Goal: Transaction & Acquisition: Purchase product/service

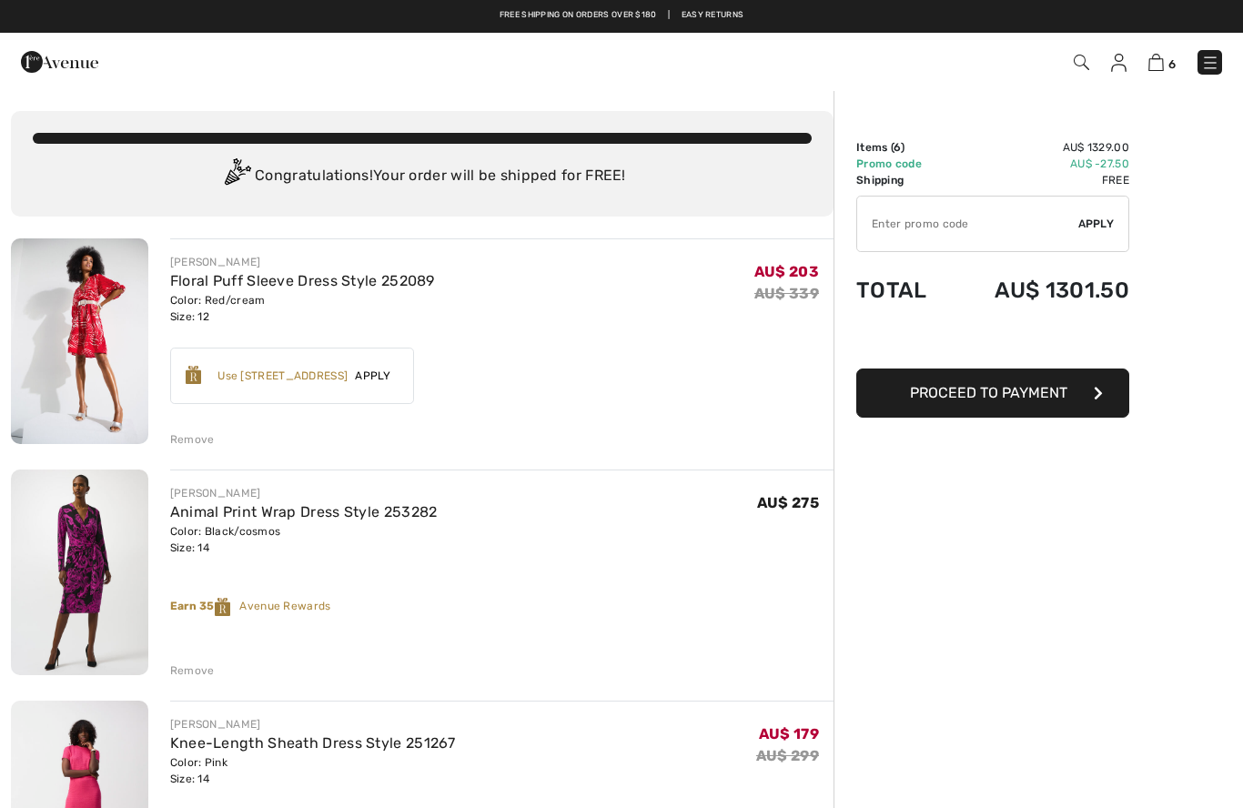
click at [966, 223] on input "TEXT" at bounding box center [967, 224] width 221 height 55
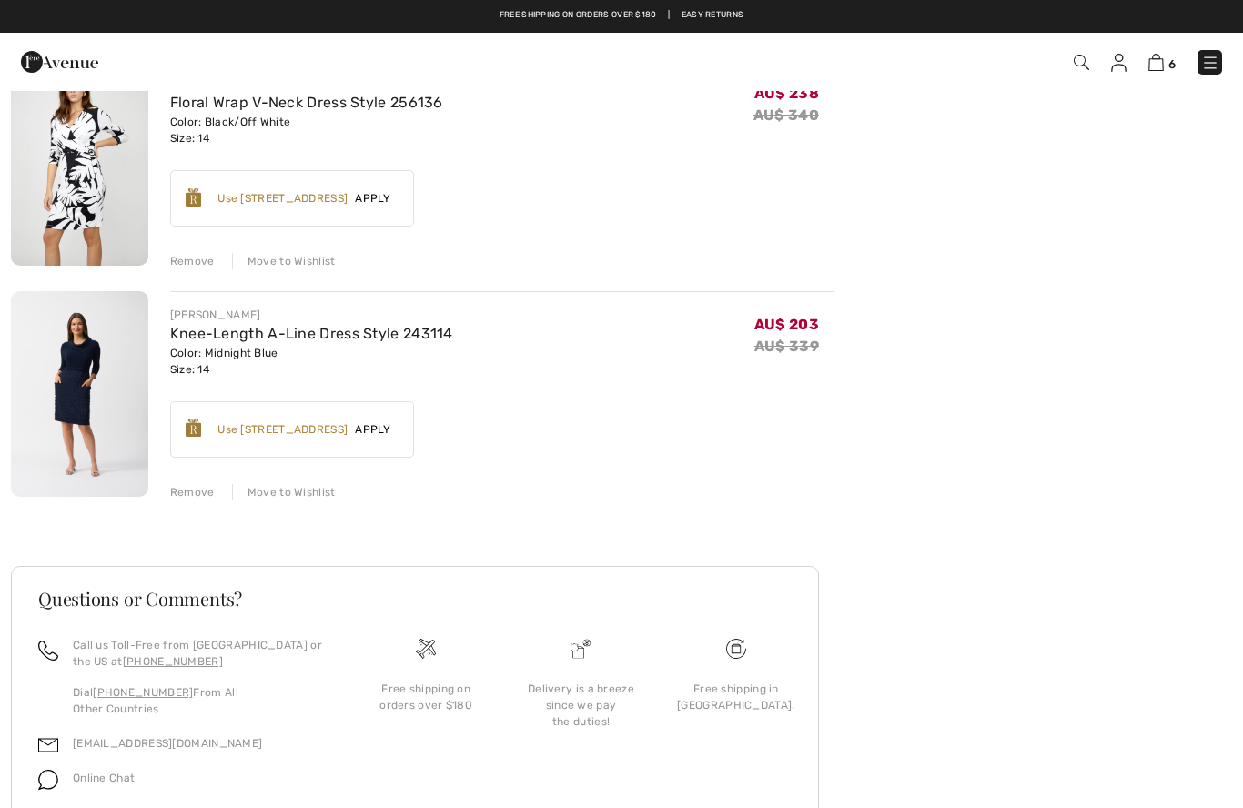
scroll to position [1098, 0]
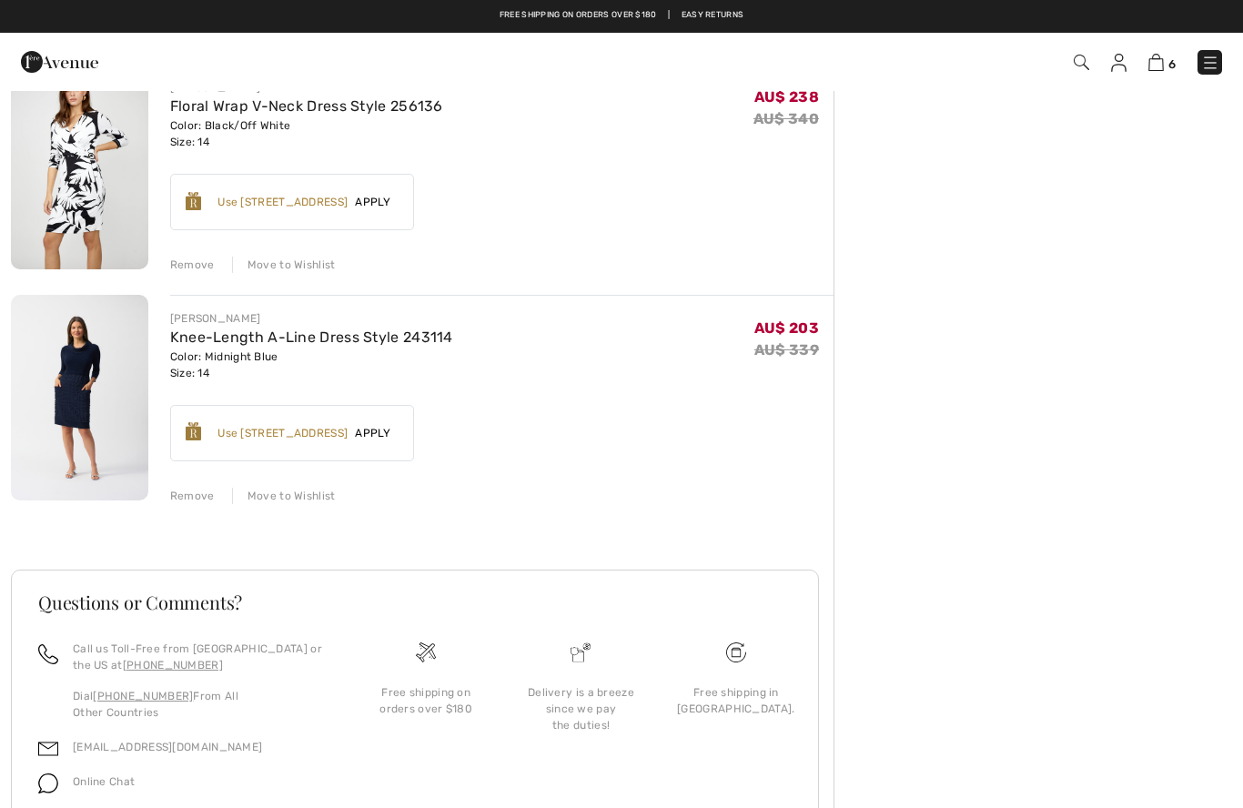
click at [291, 502] on div "Move to Wishlist" at bounding box center [284, 496] width 104 height 16
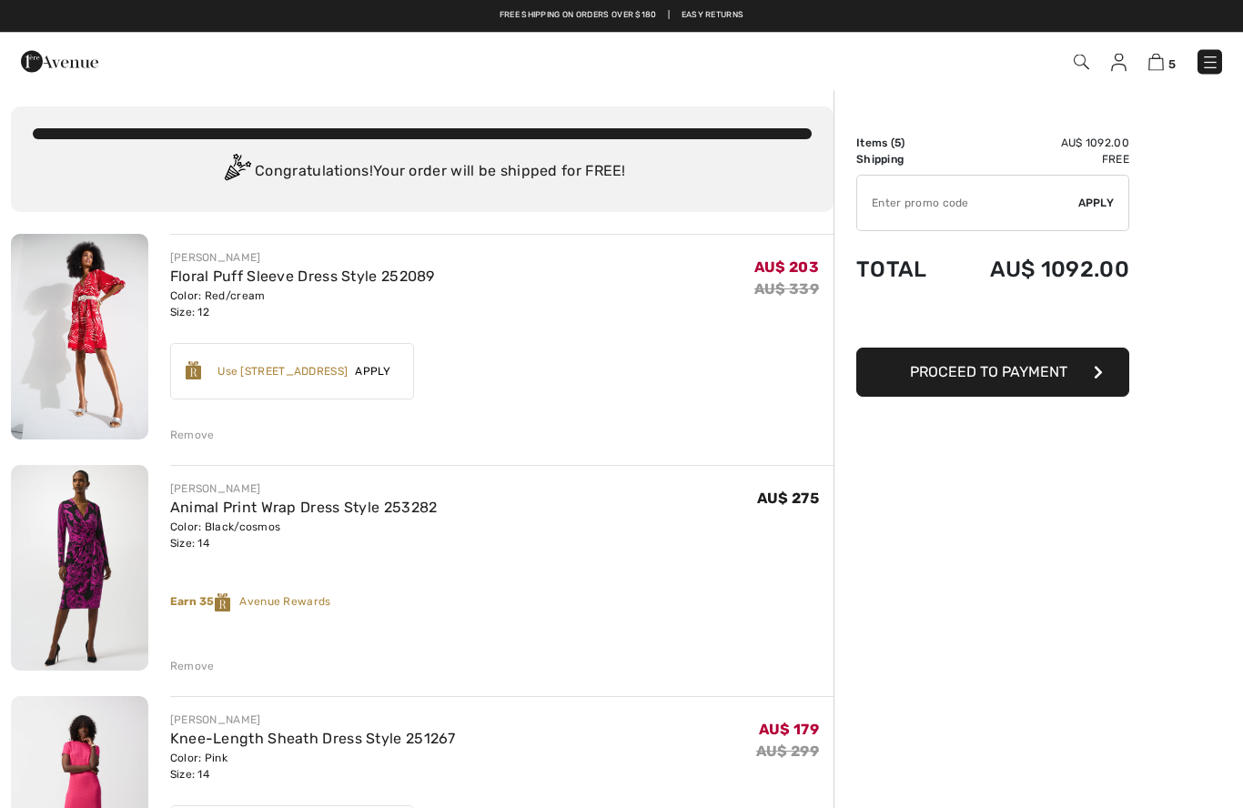
scroll to position [0, 0]
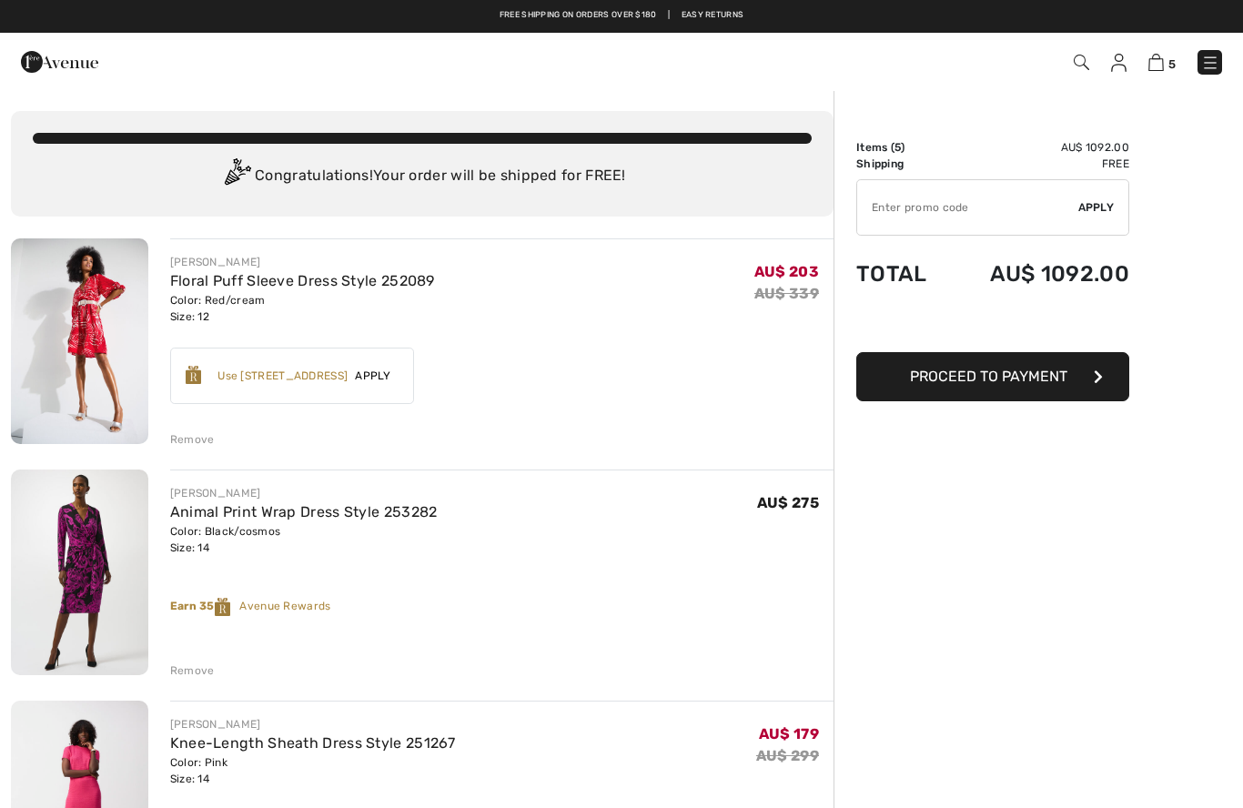
click at [106, 309] on img at bounding box center [79, 341] width 137 height 206
click at [105, 318] on img at bounding box center [79, 341] width 137 height 206
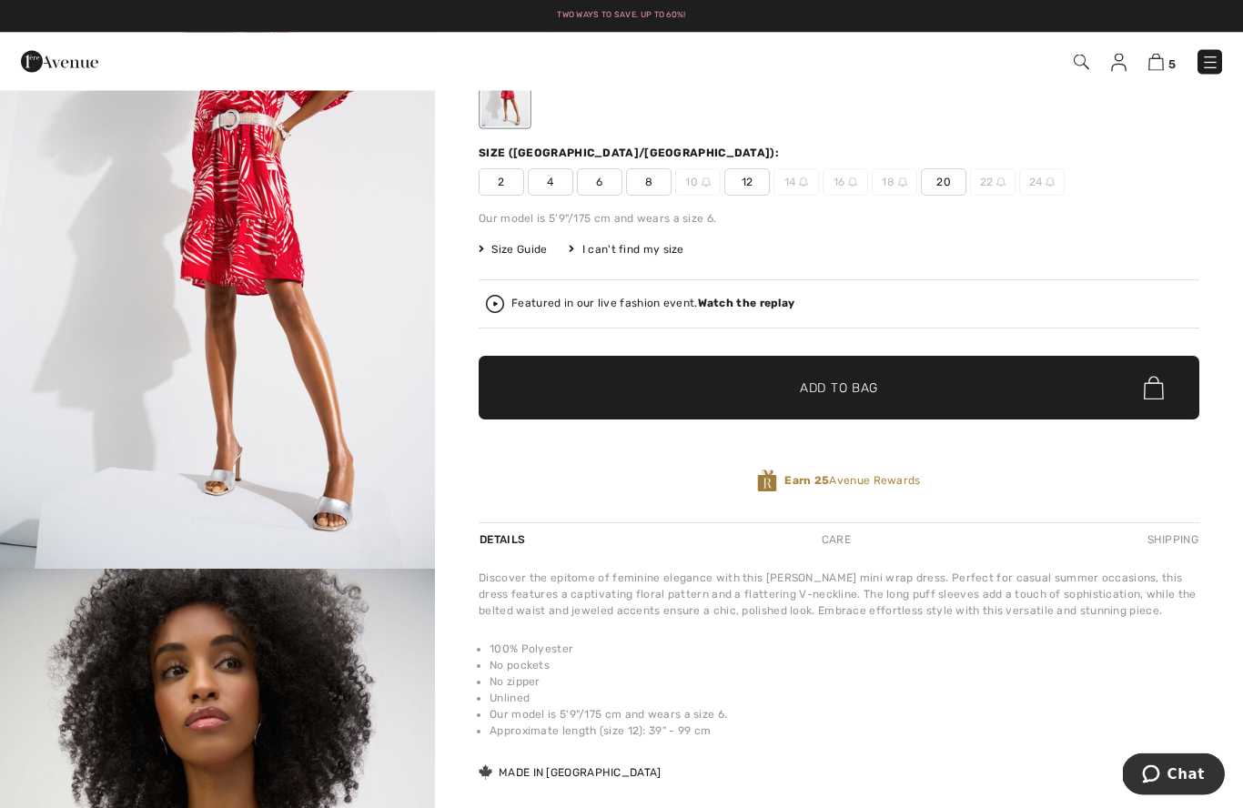
scroll to position [155, 0]
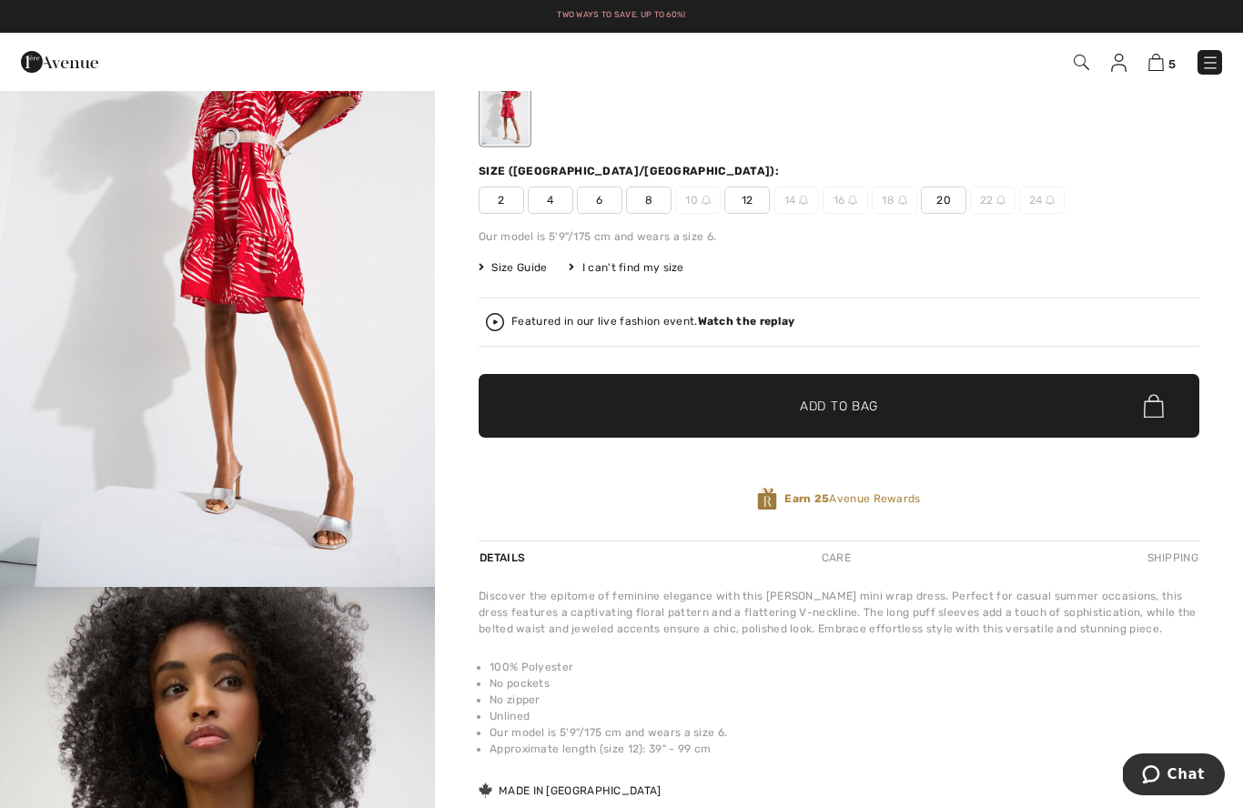
click at [228, 164] on img "1 / 6" at bounding box center [217, 260] width 435 height 652
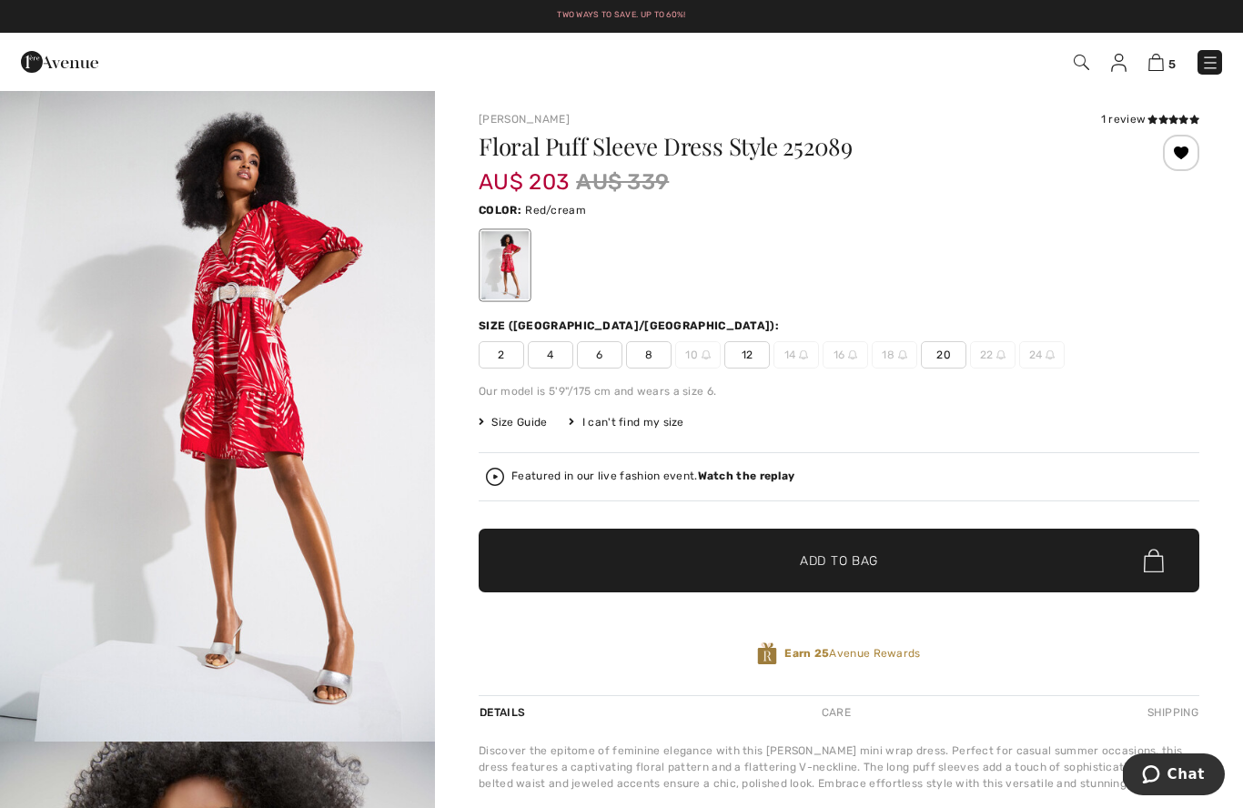
click at [1216, 56] on img at bounding box center [1210, 63] width 18 height 18
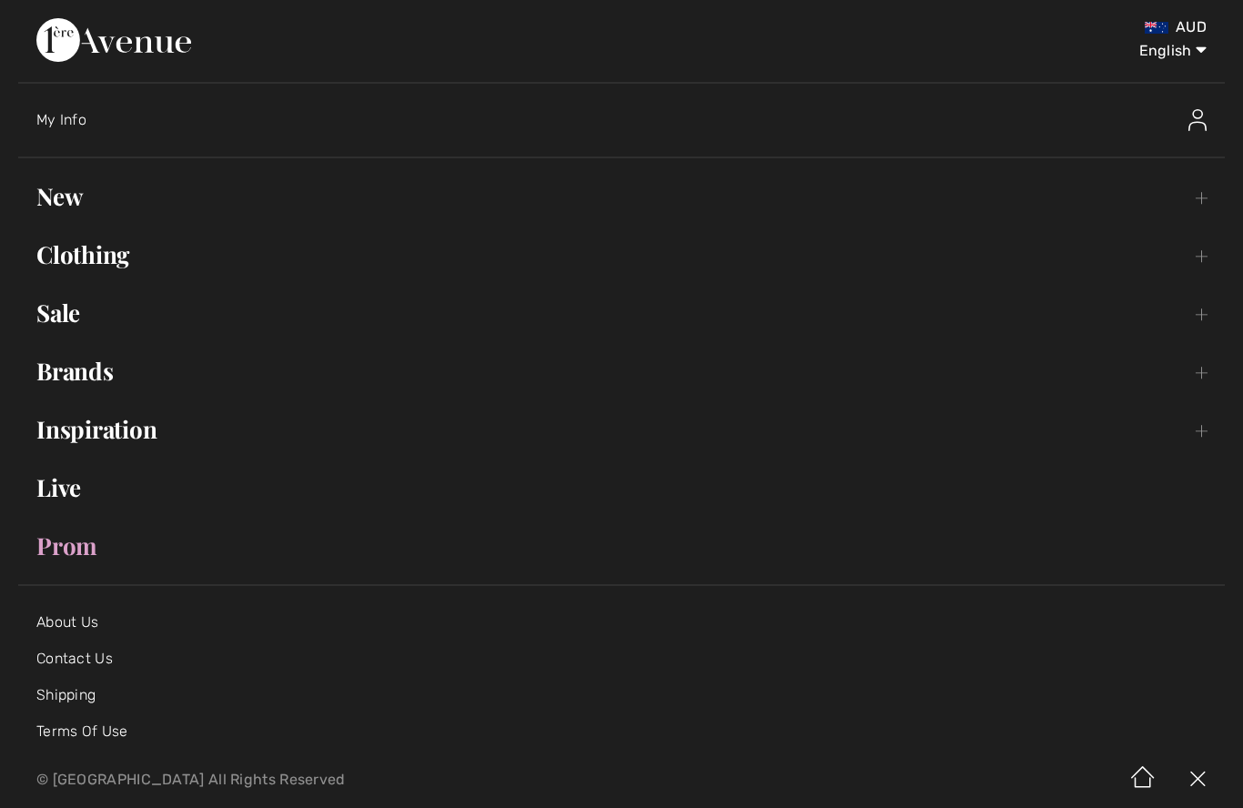
click at [67, 294] on link "Sale Toggle submenu" at bounding box center [621, 313] width 1207 height 40
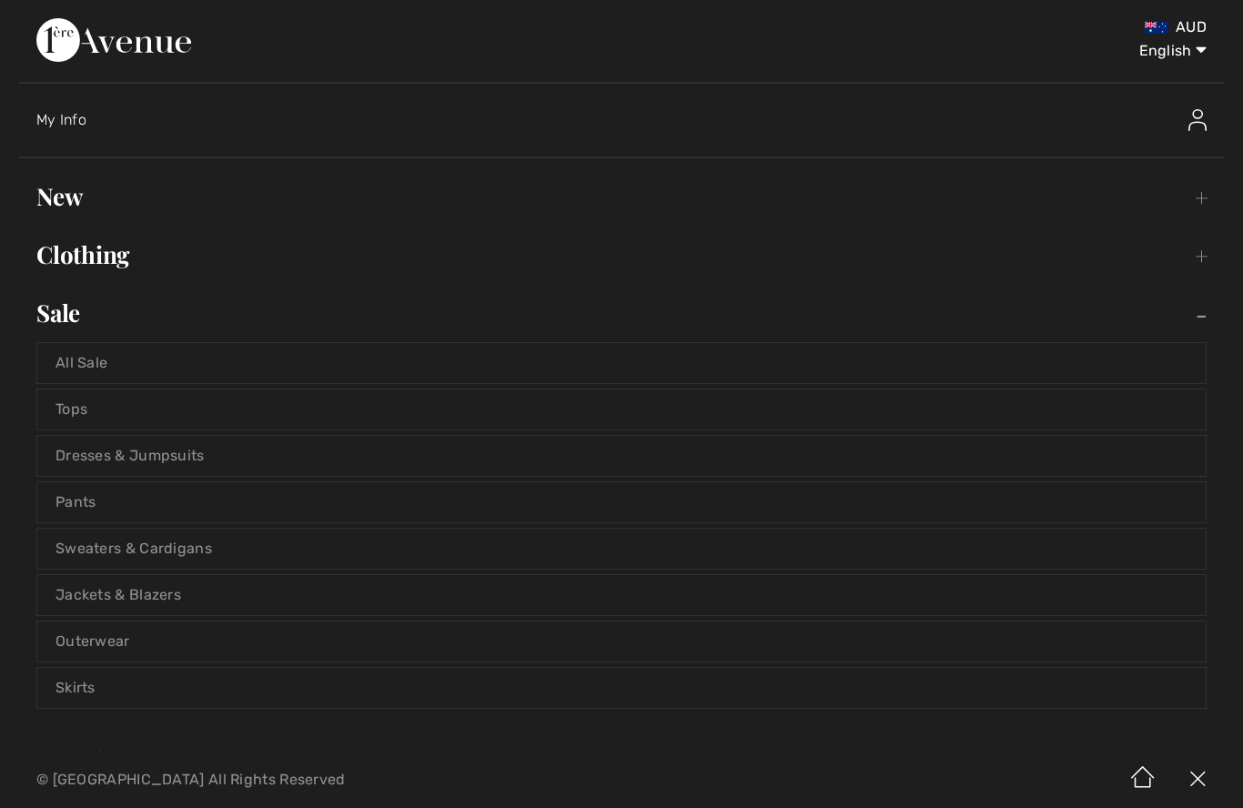
click at [74, 359] on link "All Sale" at bounding box center [621, 363] width 1168 height 40
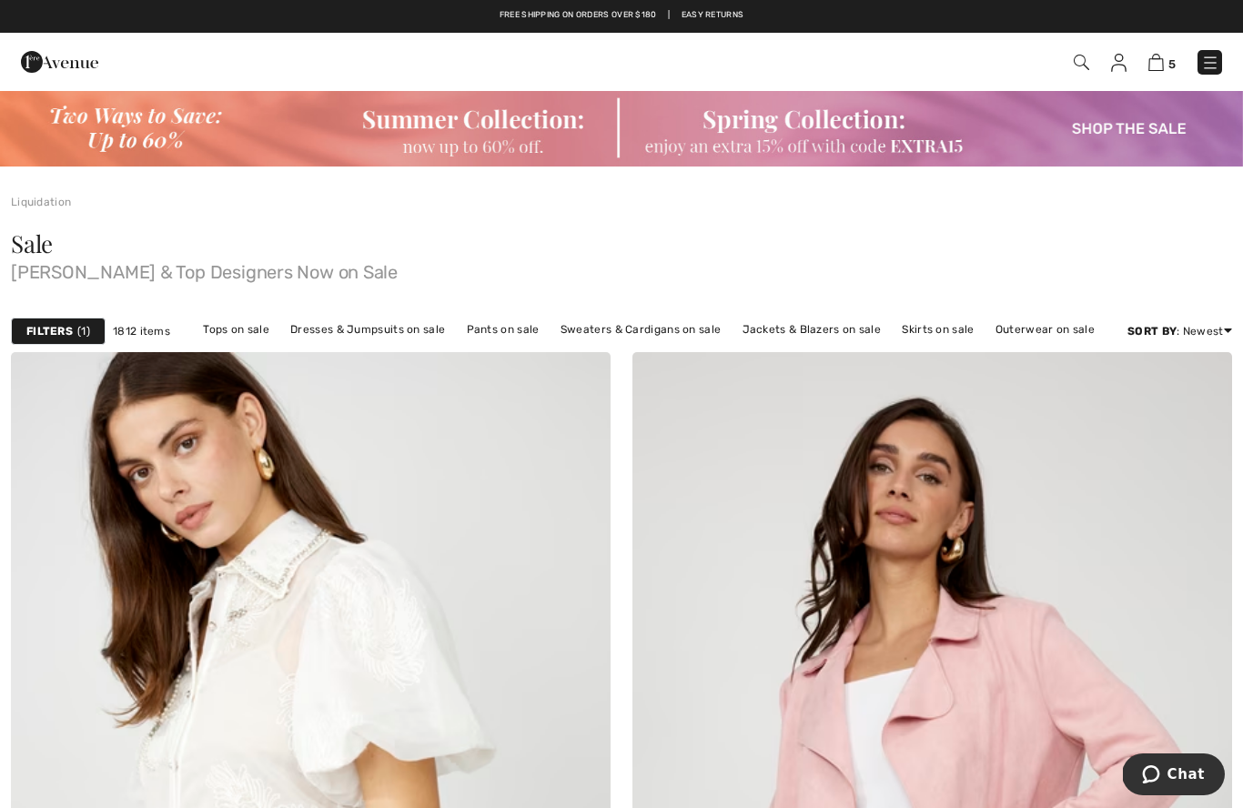
click at [1162, 68] on img at bounding box center [1155, 62] width 15 height 17
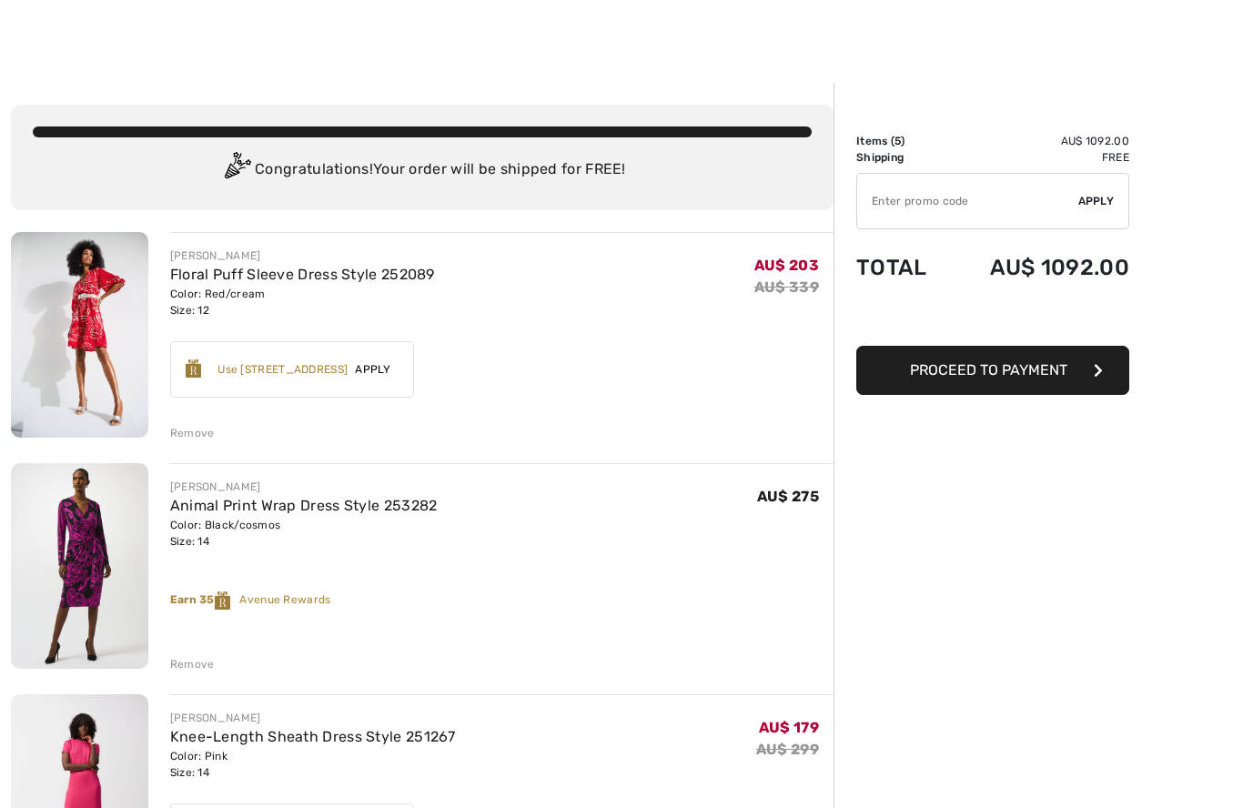
scroll to position [6, 0]
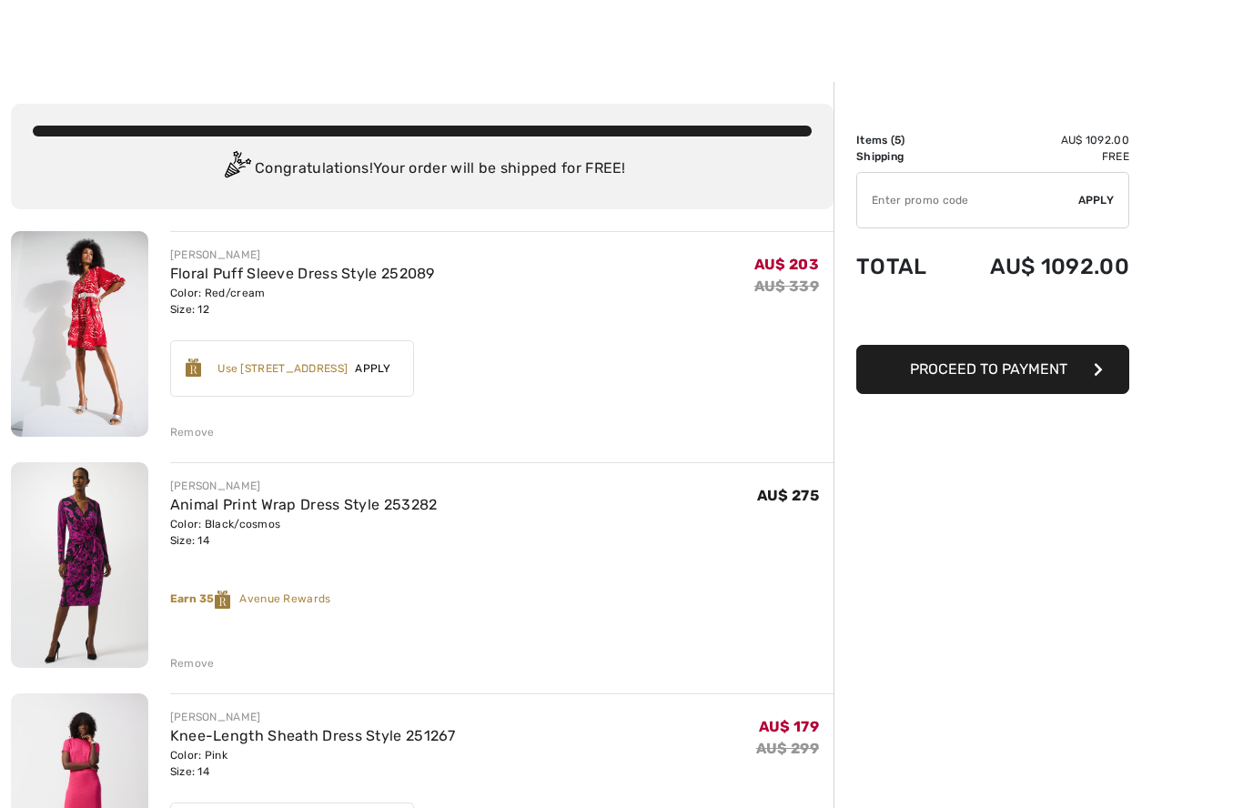
click at [972, 191] on input "TEXT" at bounding box center [967, 200] width 221 height 55
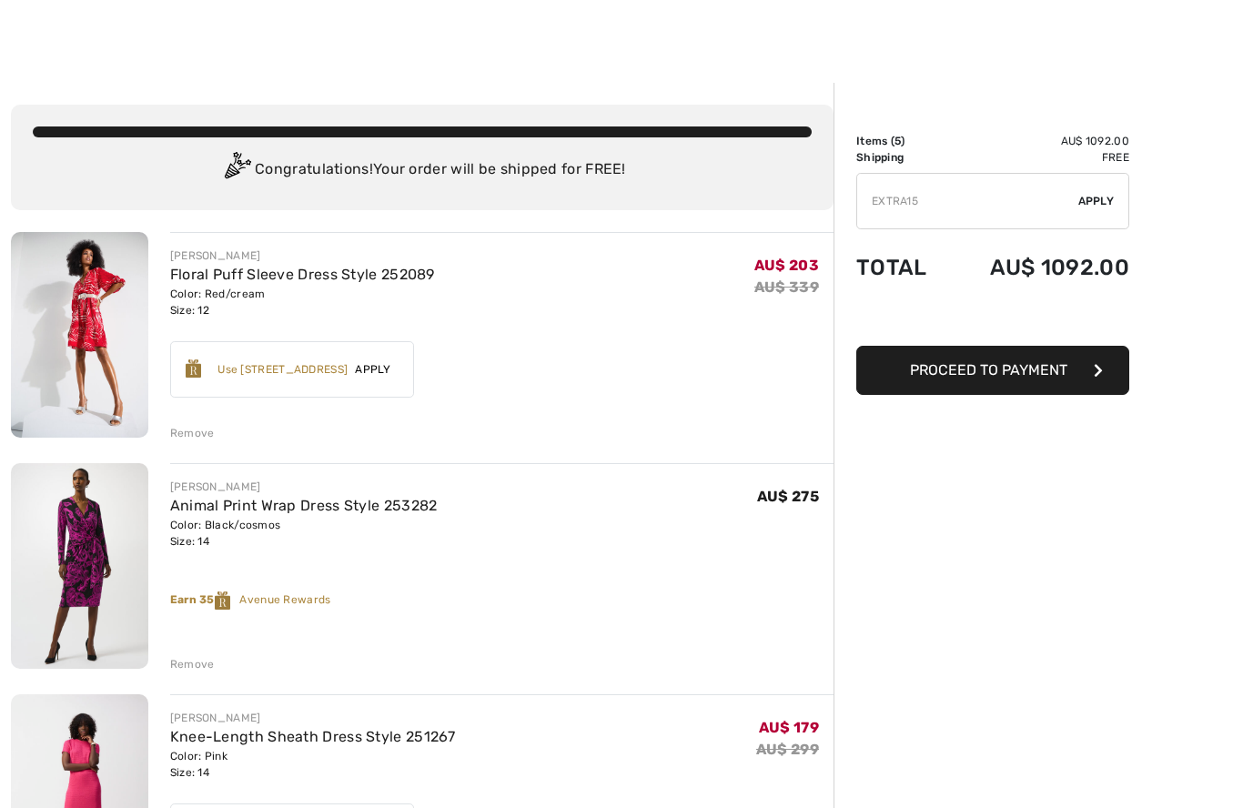
type input "EXTRA15"
click at [1115, 202] on div "✔ Apply Remove" at bounding box center [992, 201] width 273 height 56
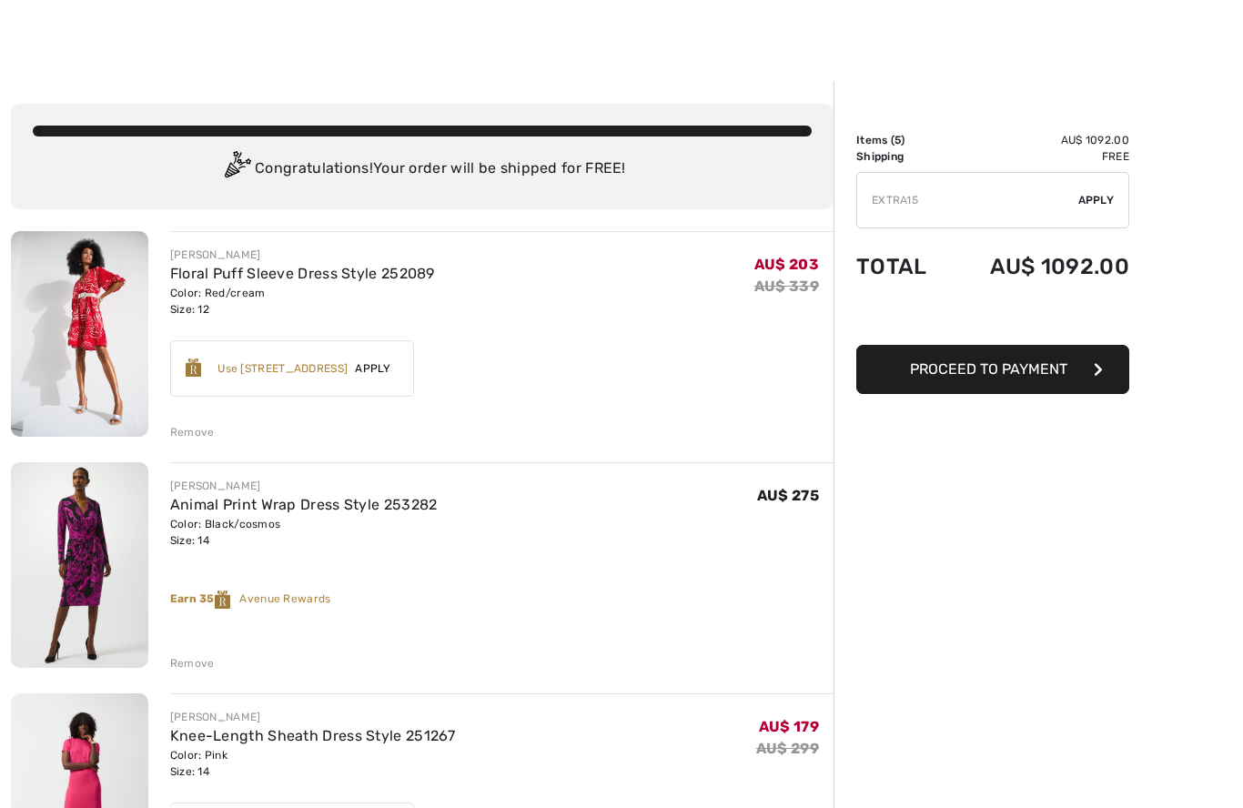
click at [1105, 204] on span "Apply" at bounding box center [1096, 201] width 36 height 16
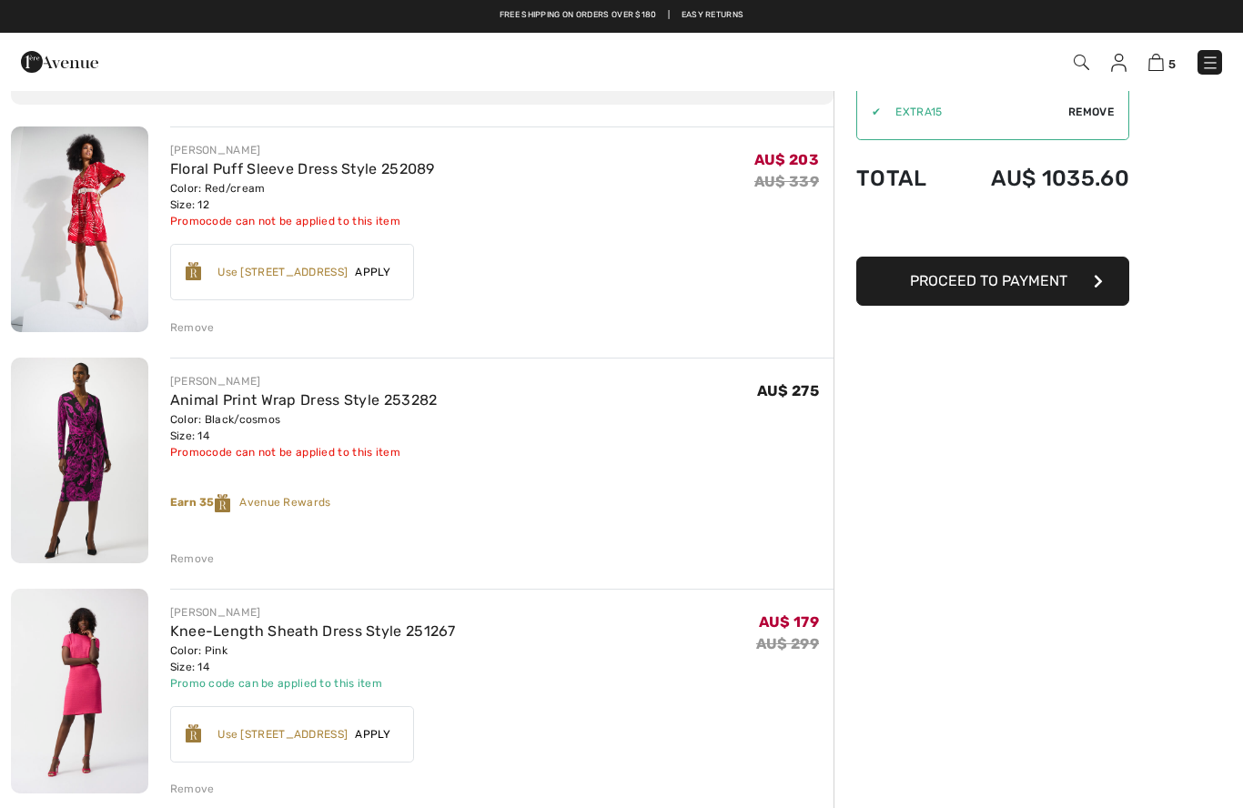
scroll to position [107, 0]
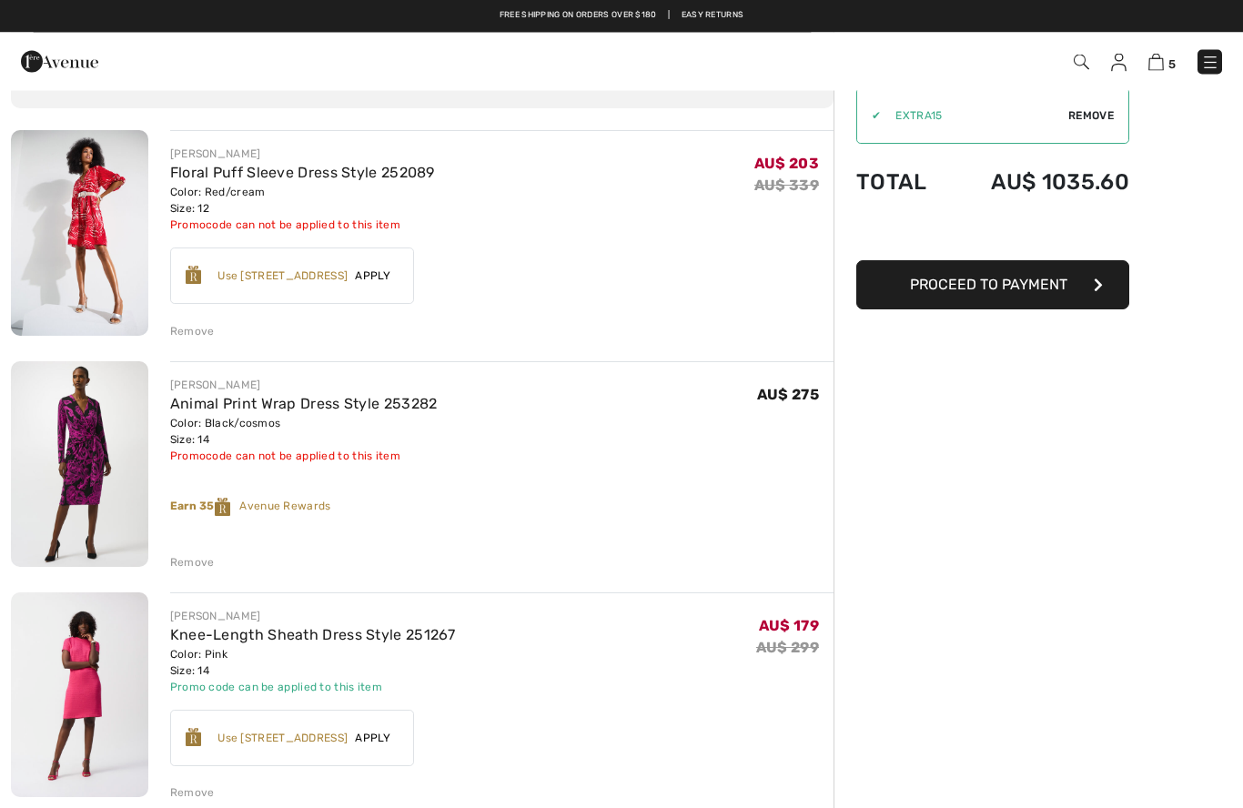
click at [185, 562] on div "Remove" at bounding box center [192, 563] width 45 height 16
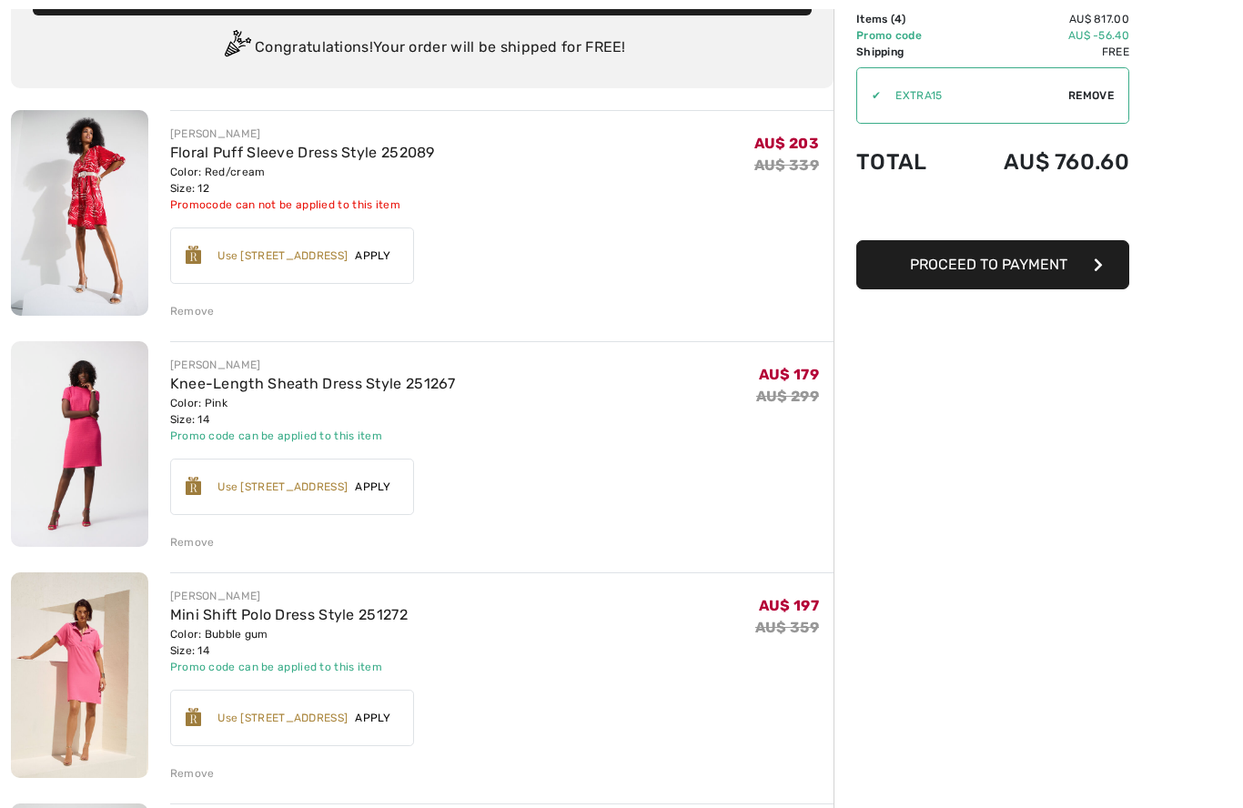
scroll to position [130, 0]
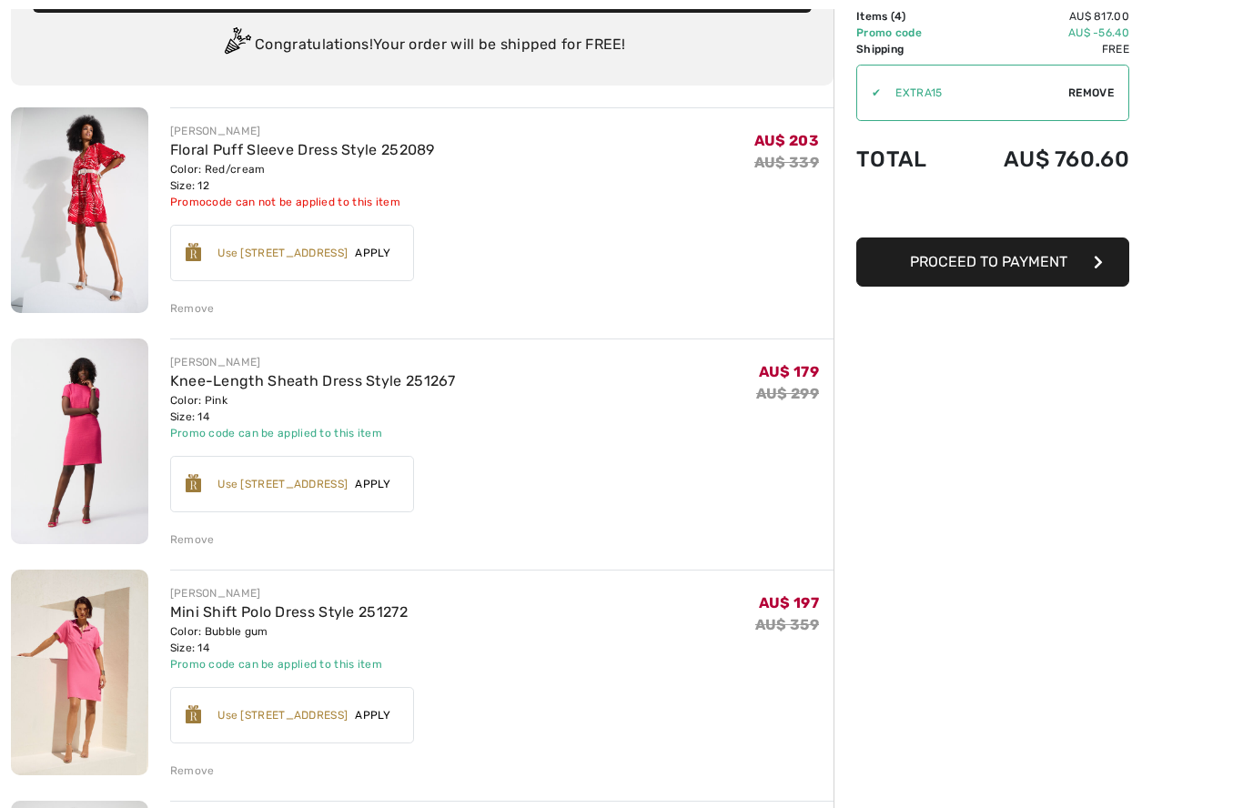
click at [191, 303] on div "Remove" at bounding box center [192, 309] width 45 height 16
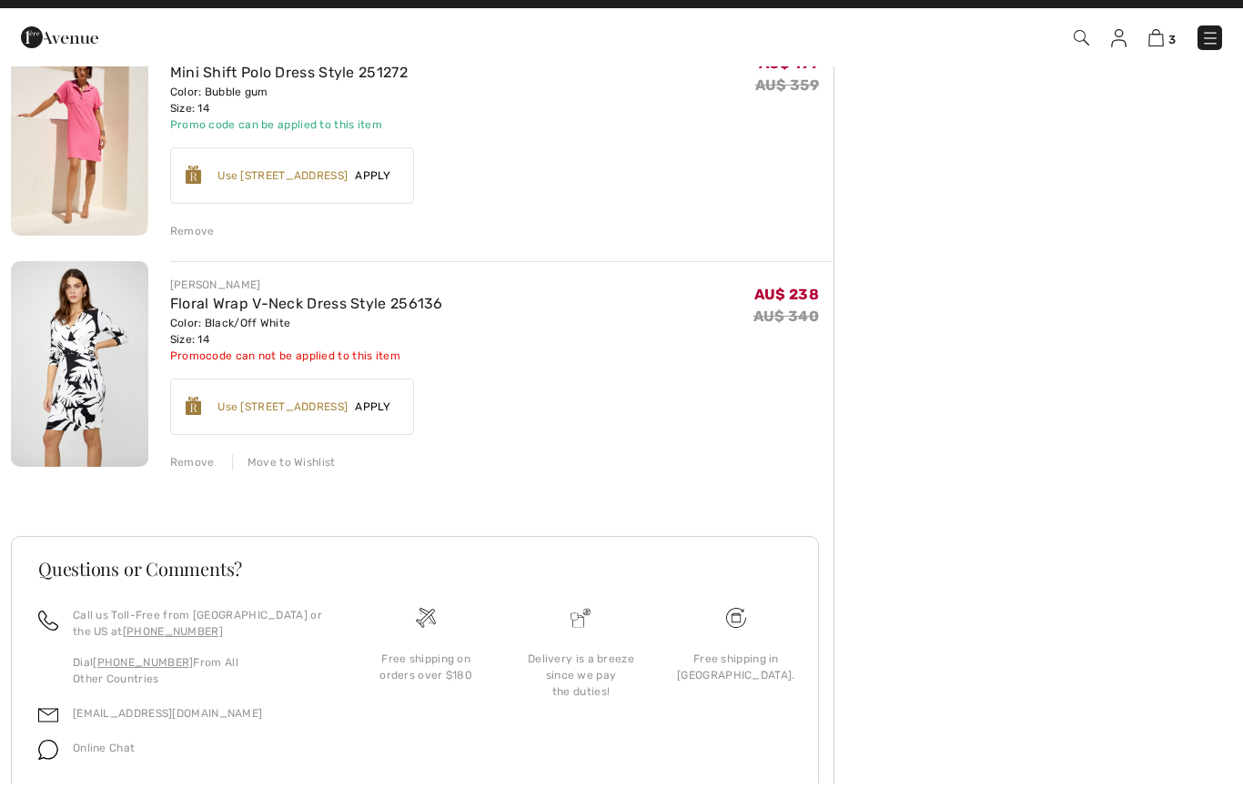
scroll to position [415, 0]
